Goal: Task Accomplishment & Management: Manage account settings

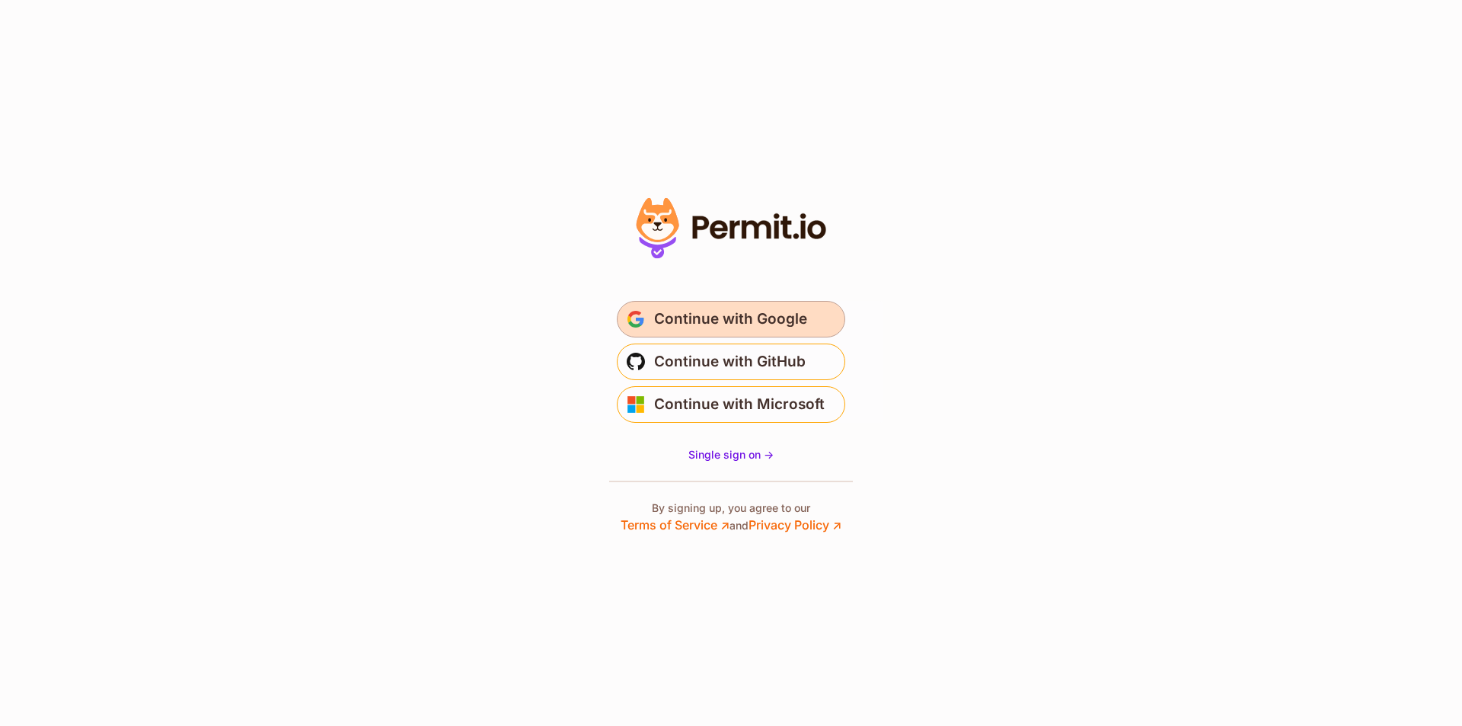
click at [707, 311] on span "Continue with Google" at bounding box center [730, 319] width 153 height 24
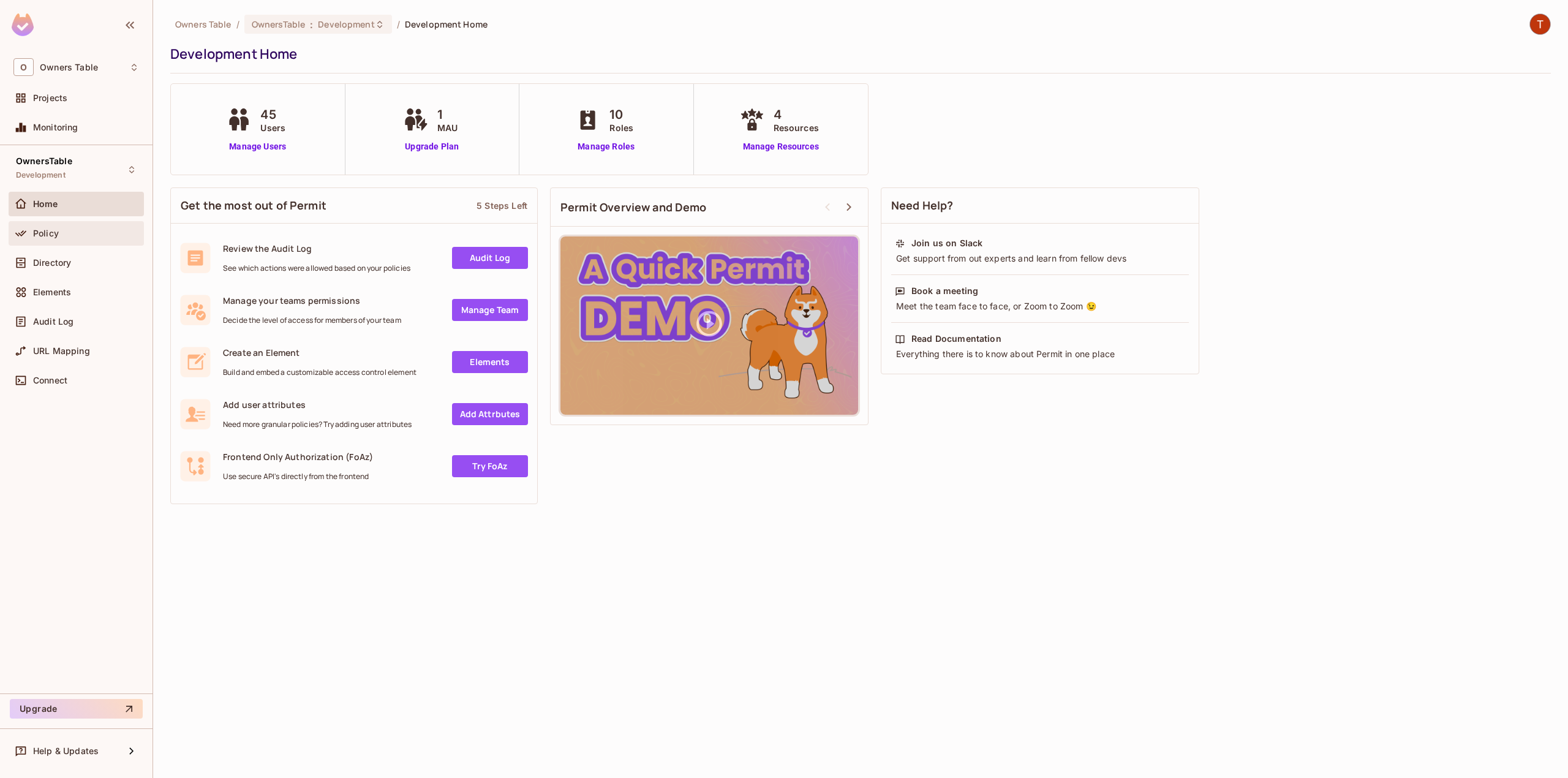
click at [56, 233] on span "Policy" at bounding box center [46, 233] width 26 height 10
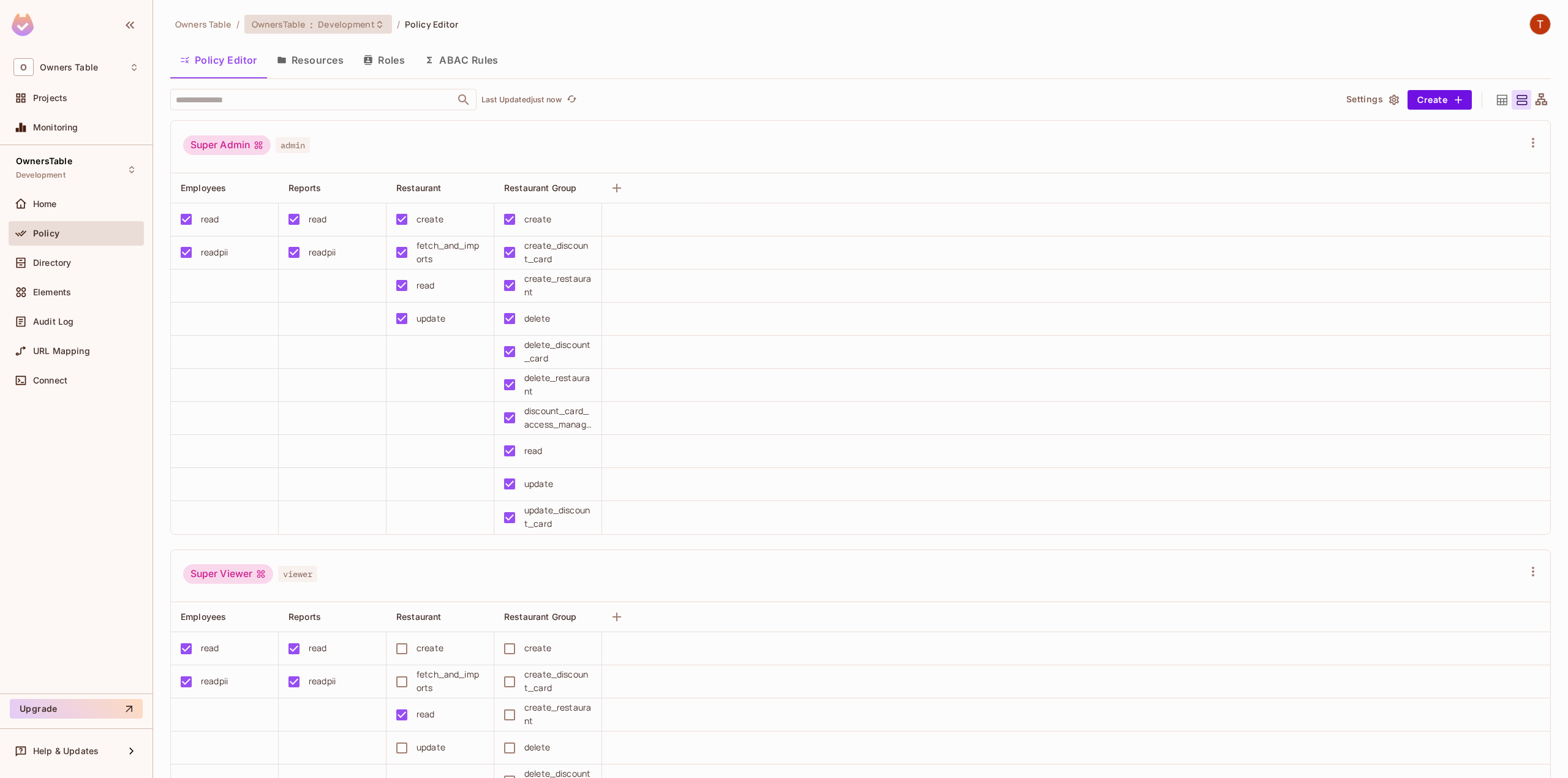
click at [371, 24] on span "Development" at bounding box center [346, 24] width 56 height 11
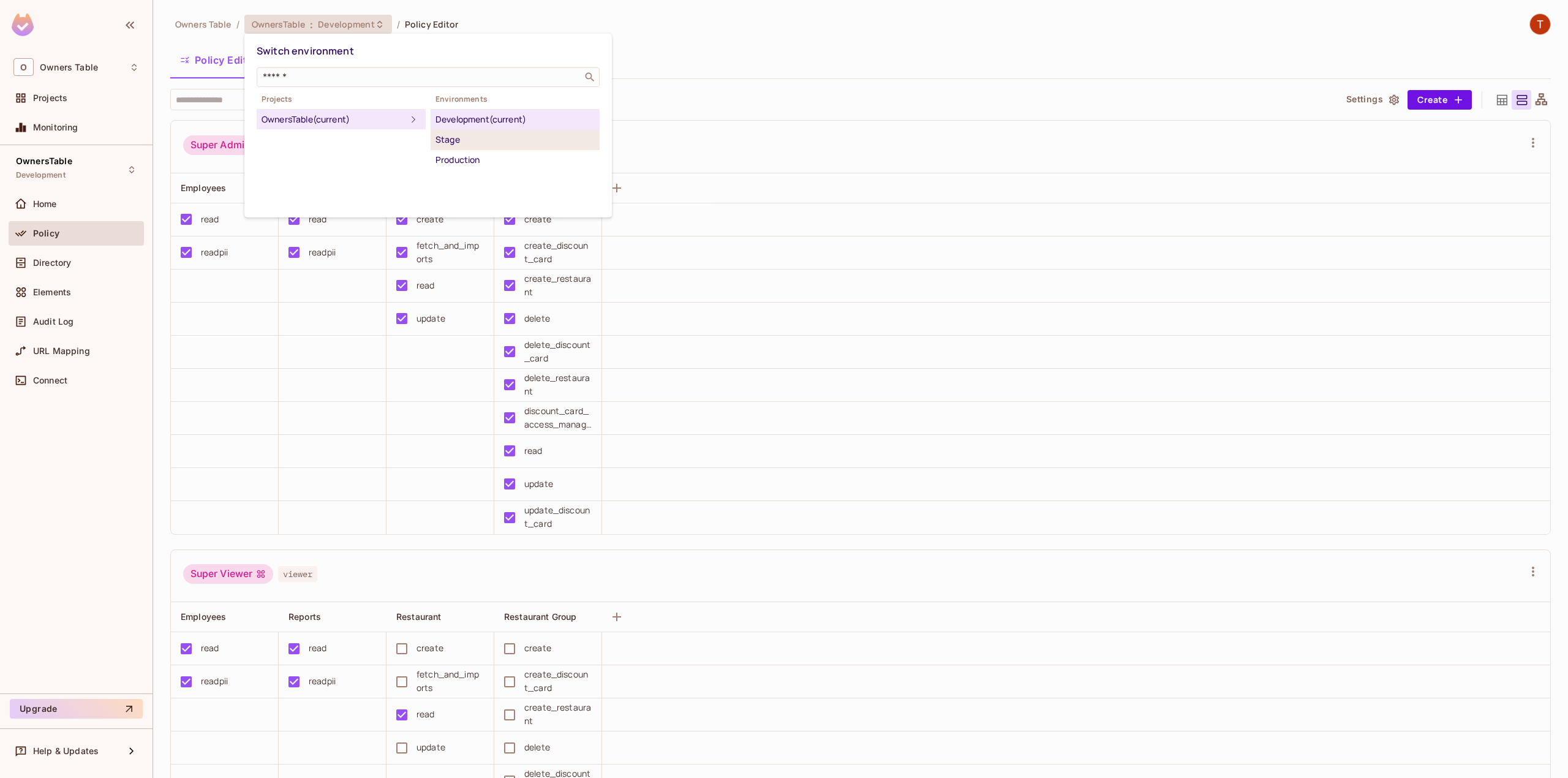
click at [453, 146] on div "Stage" at bounding box center [515, 139] width 159 height 14
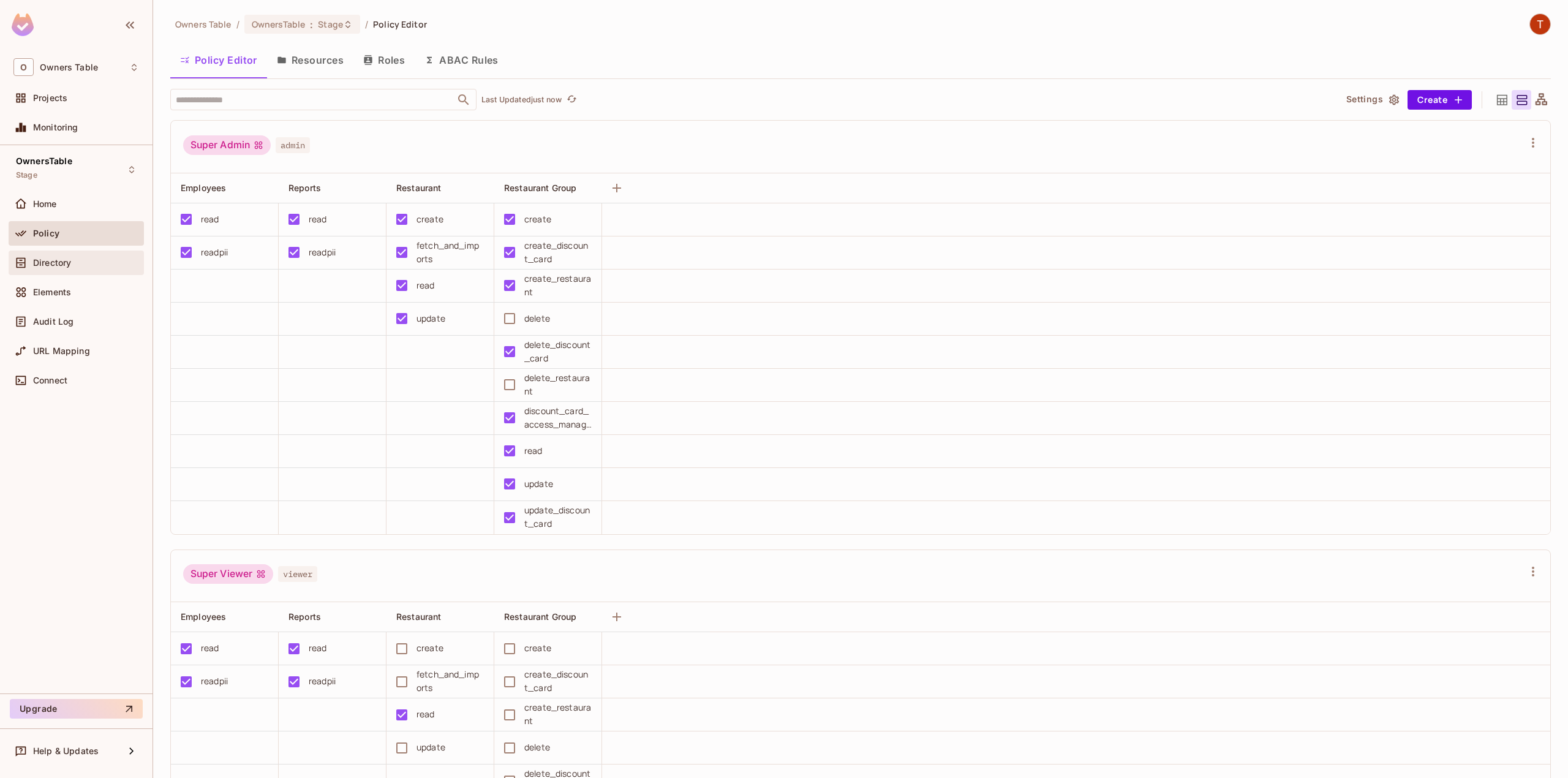
click at [80, 266] on div "Directory" at bounding box center [86, 263] width 106 height 10
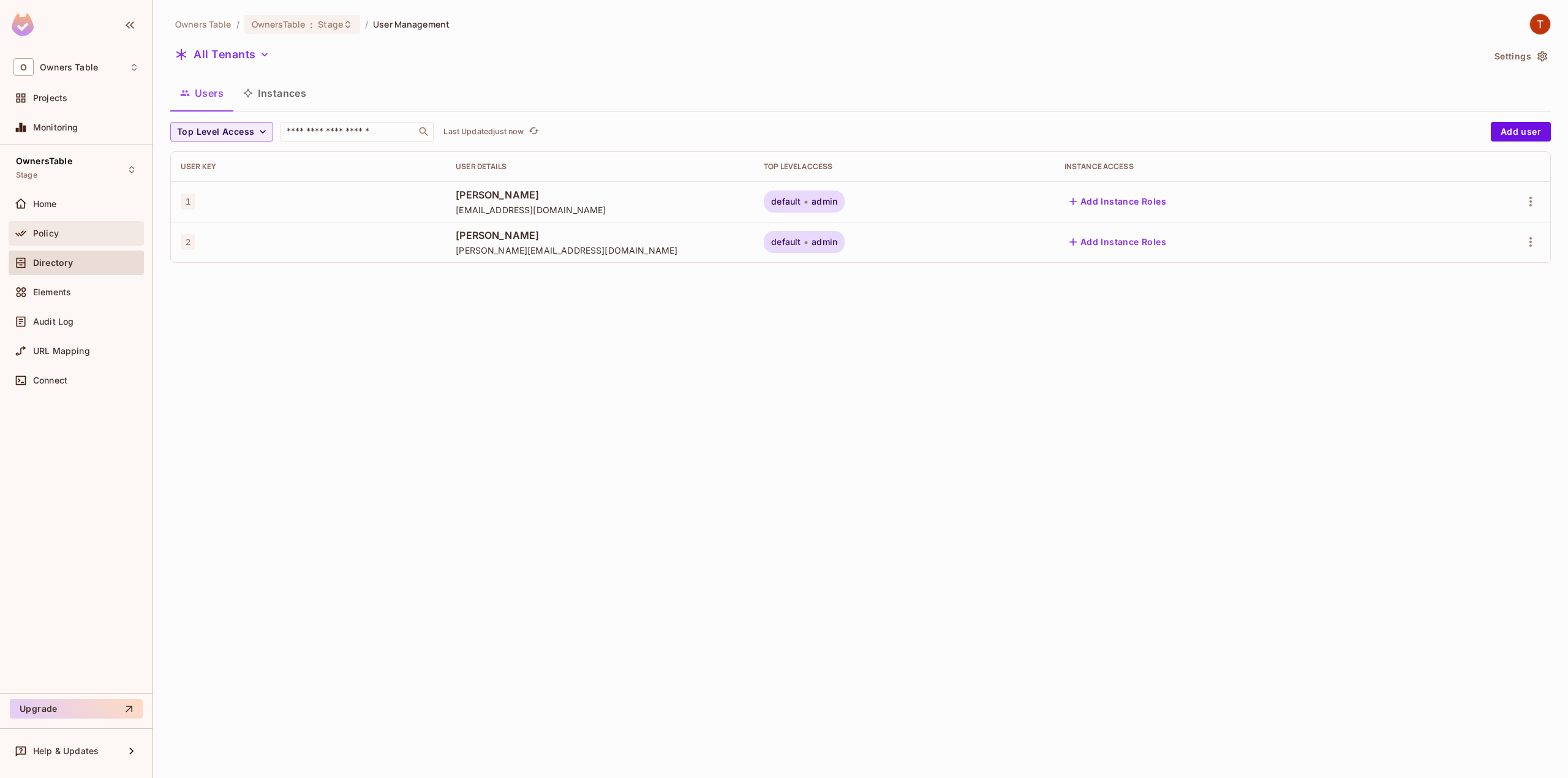
click at [35, 234] on span "Policy" at bounding box center [46, 233] width 26 height 10
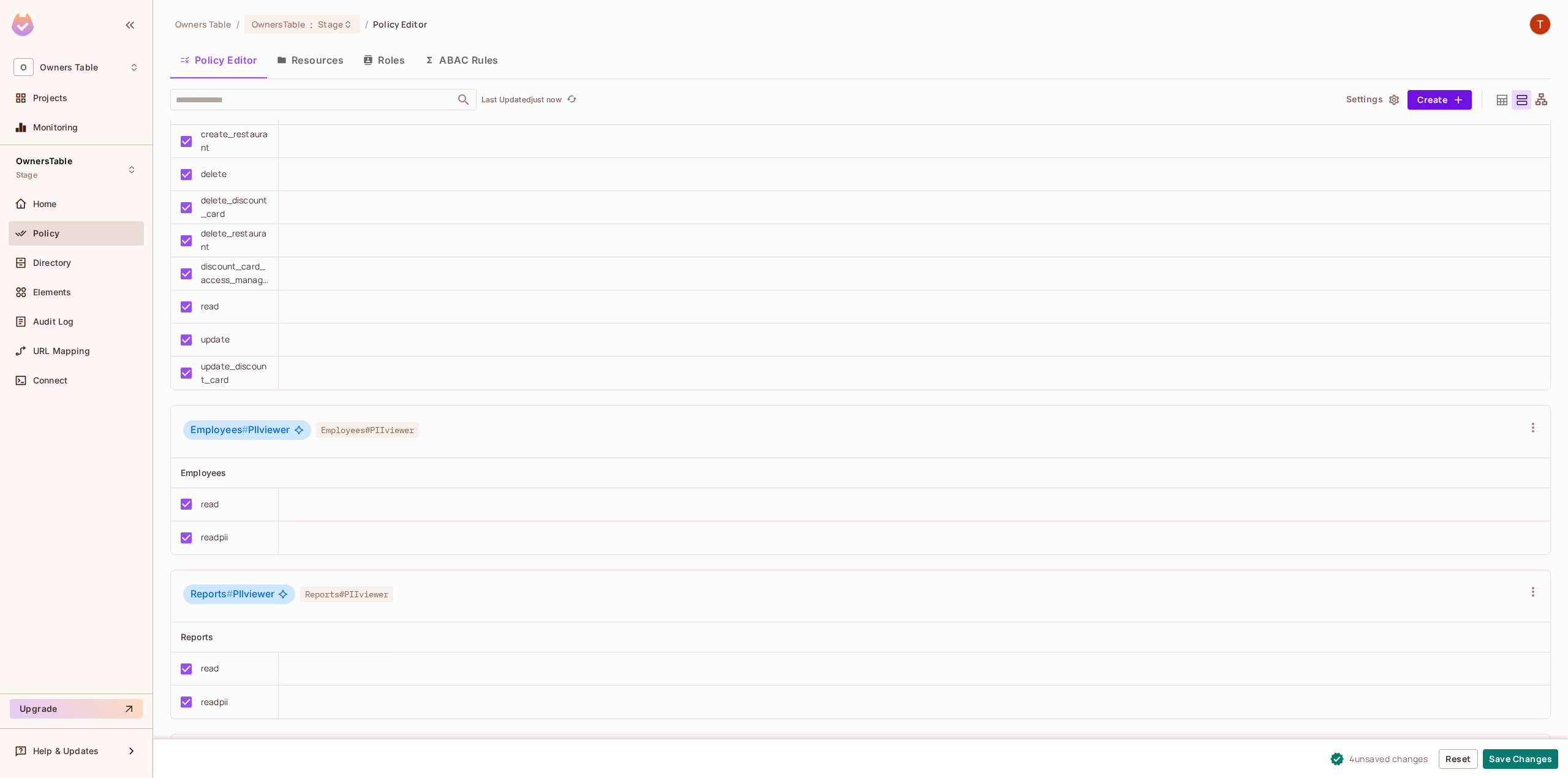
scroll to position [1389, 0]
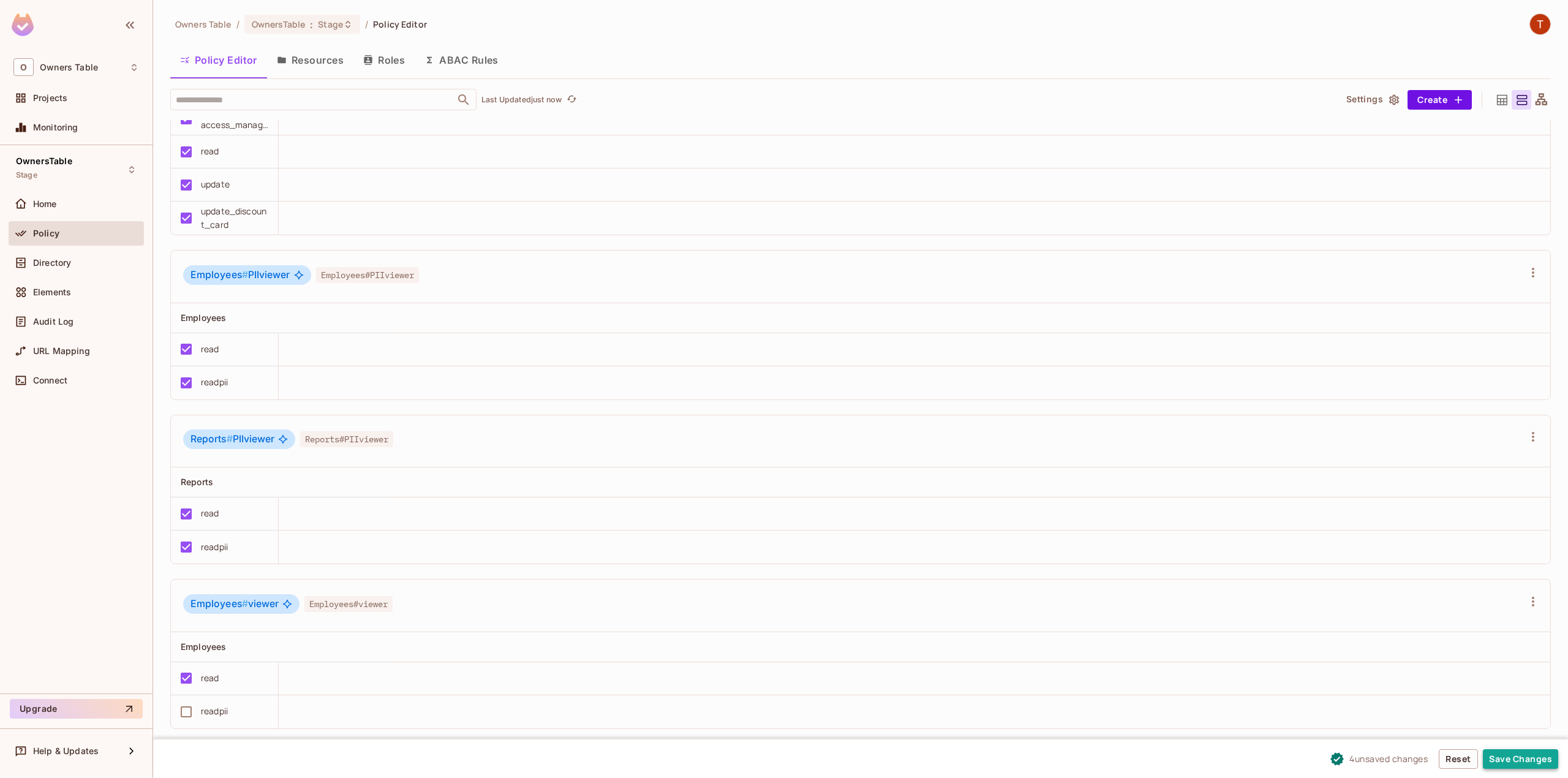
click at [1508, 758] on button "Save Changes" at bounding box center [1521, 759] width 76 height 19
